Goal: Task Accomplishment & Management: Use online tool/utility

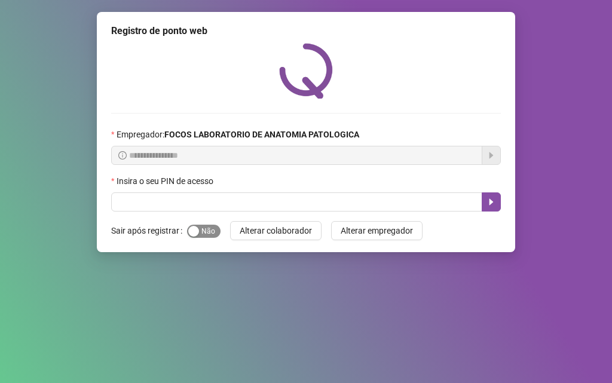
click at [210, 225] on span "Sim Não" at bounding box center [203, 231] width 33 height 13
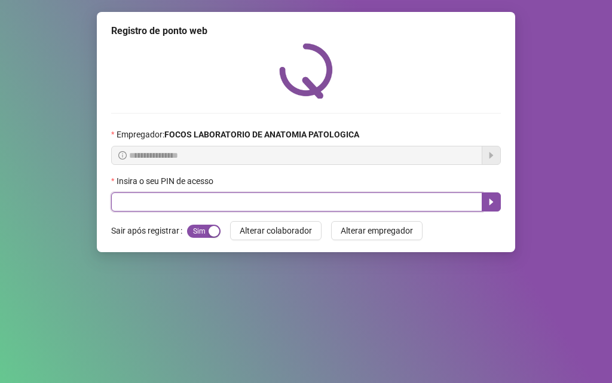
click at [229, 192] on input "text" at bounding box center [296, 201] width 371 height 19
type input "*****"
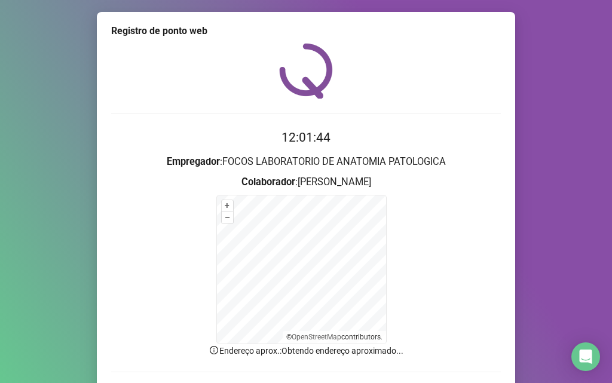
click at [93, 225] on div "Registro de ponto web 12:01:44 Empregador : FOCOS LABORATORIO DE ANATOMIA PATOL…" at bounding box center [306, 191] width 612 height 383
drag, startPoint x: 78, startPoint y: 218, endPoint x: 82, endPoint y: 203, distance: 15.4
click at [81, 210] on div "Registro de ponto web 12:01:44 Empregador : FOCOS LABORATORIO DE ANATOMIA PATOL…" at bounding box center [306, 191] width 612 height 383
click at [437, 229] on form "+ – ⇧ › © OpenStreetMap contributors." at bounding box center [306, 269] width 390 height 149
drag, startPoint x: 441, startPoint y: 216, endPoint x: 443, endPoint y: 271, distance: 55.6
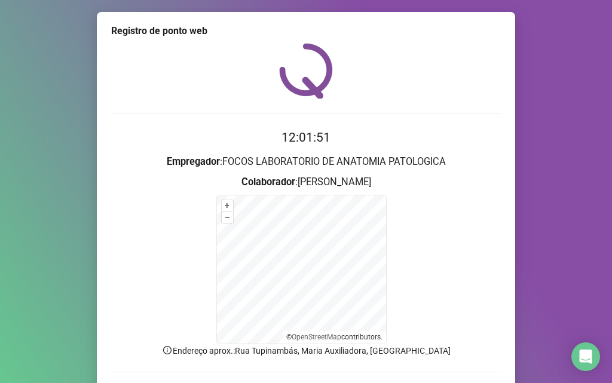
click at [443, 271] on form "+ – ⇧ › © OpenStreetMap contributors." at bounding box center [306, 269] width 390 height 149
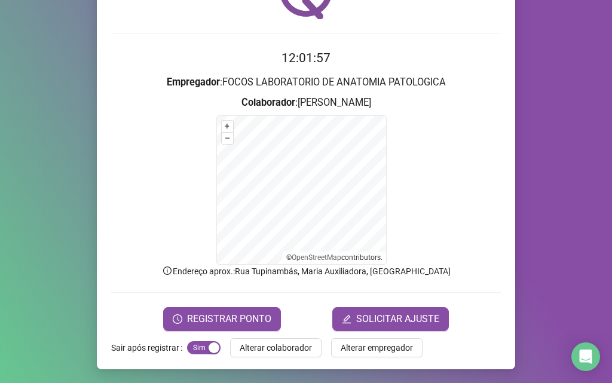
scroll to position [80, 0]
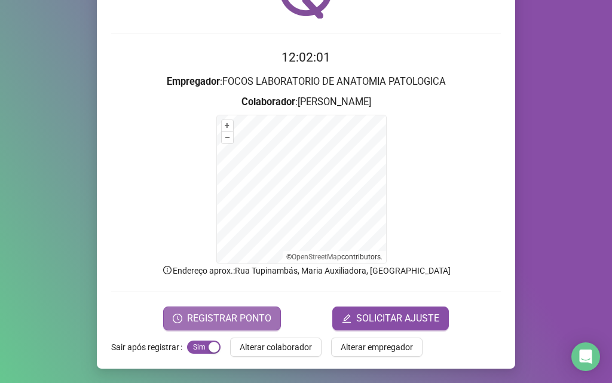
click at [219, 313] on span "REGISTRAR PONTO" at bounding box center [229, 318] width 84 height 14
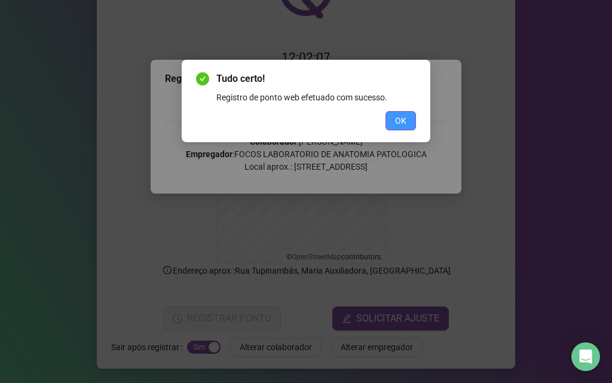
click at [401, 125] on span "OK" at bounding box center [400, 120] width 11 height 13
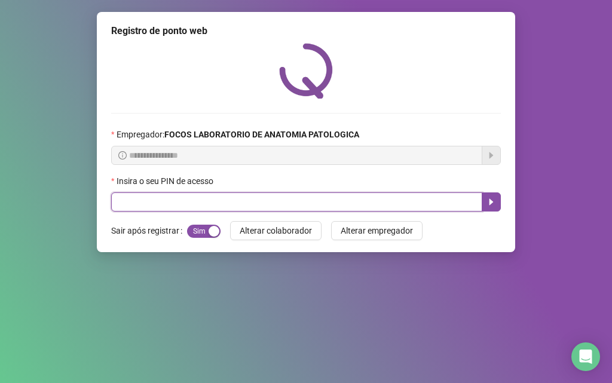
click at [364, 195] on input "text" at bounding box center [296, 201] width 371 height 19
type input "*****"
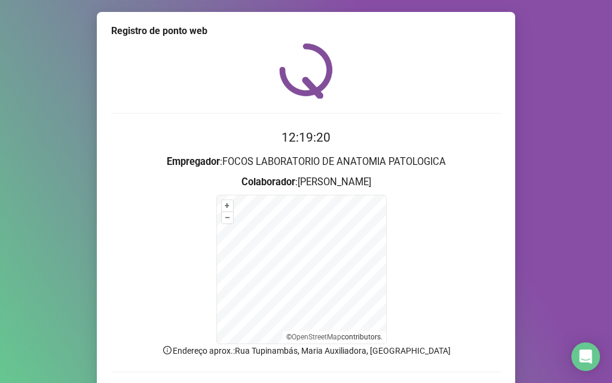
scroll to position [80, 0]
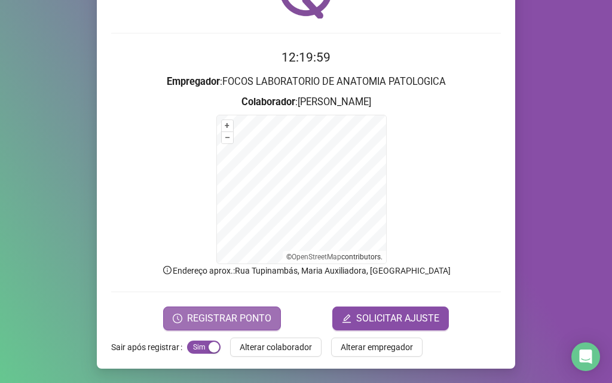
click at [214, 317] on span "REGISTRAR PONTO" at bounding box center [229, 318] width 84 height 14
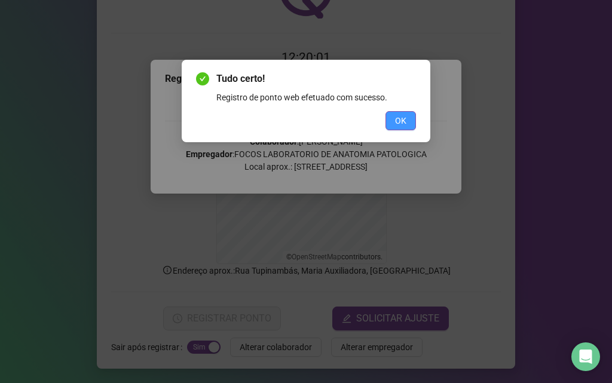
click at [410, 114] on button "OK" at bounding box center [400, 120] width 30 height 19
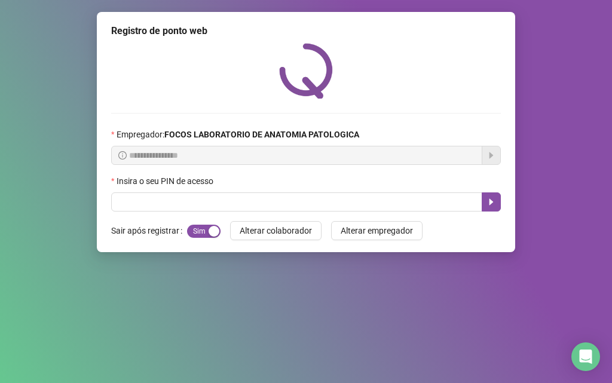
scroll to position [0, 0]
